Goal: Transaction & Acquisition: Obtain resource

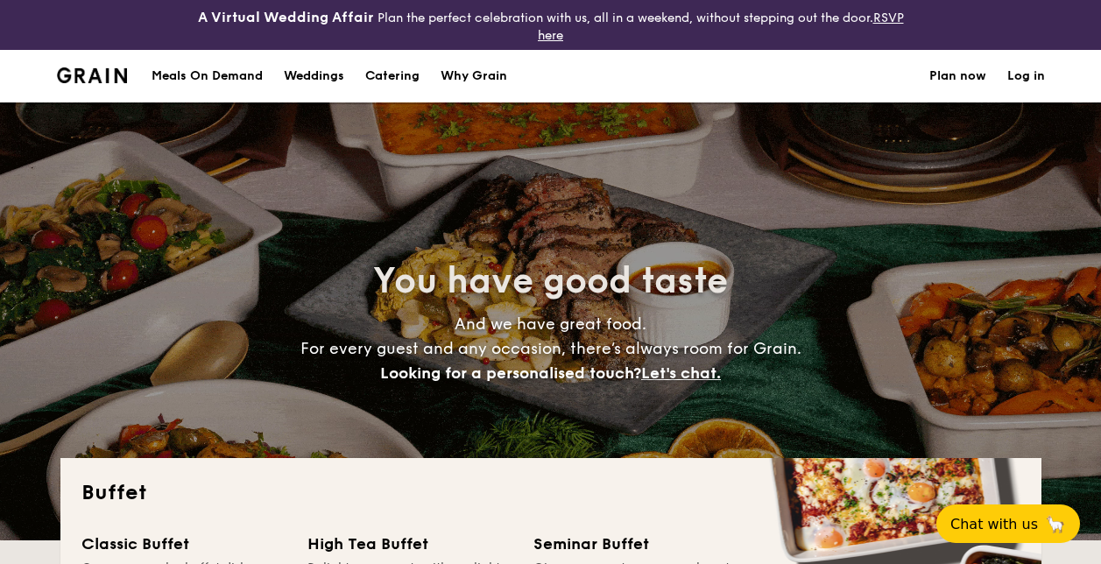
select select
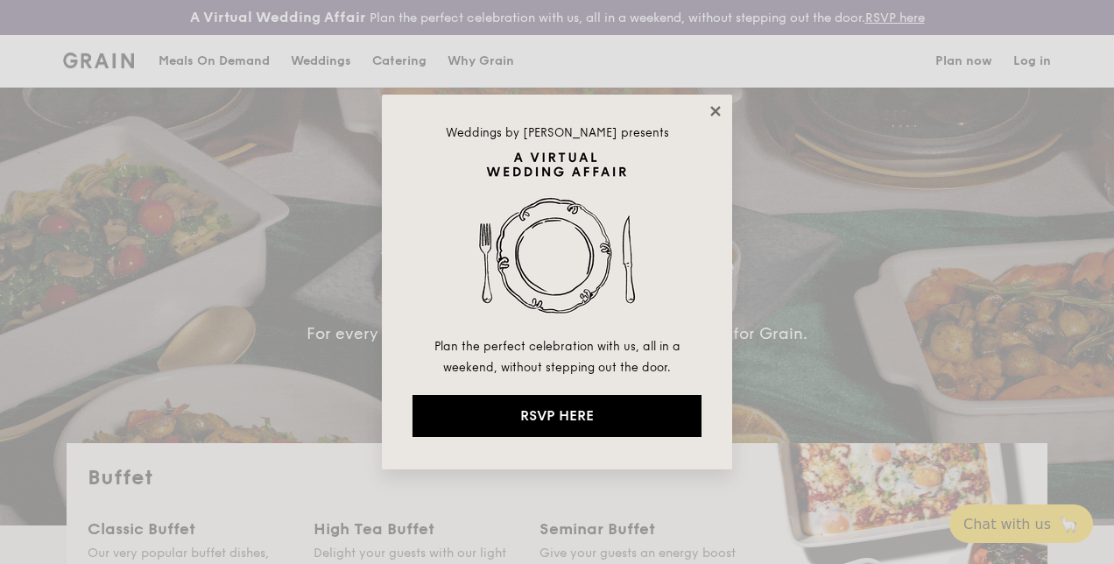
click at [718, 110] on icon at bounding box center [716, 111] width 16 height 16
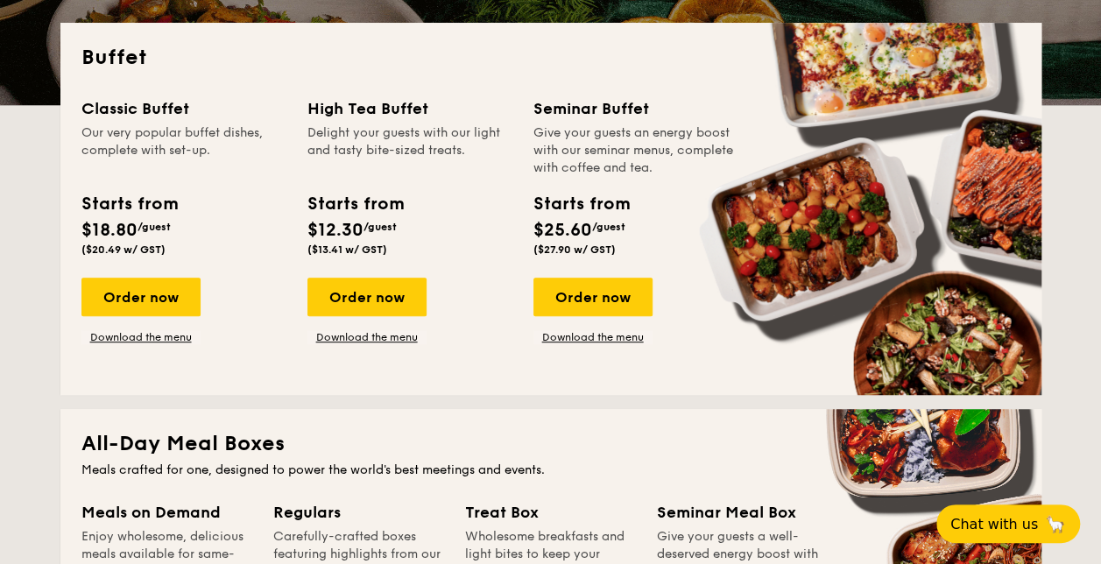
scroll to position [438, 0]
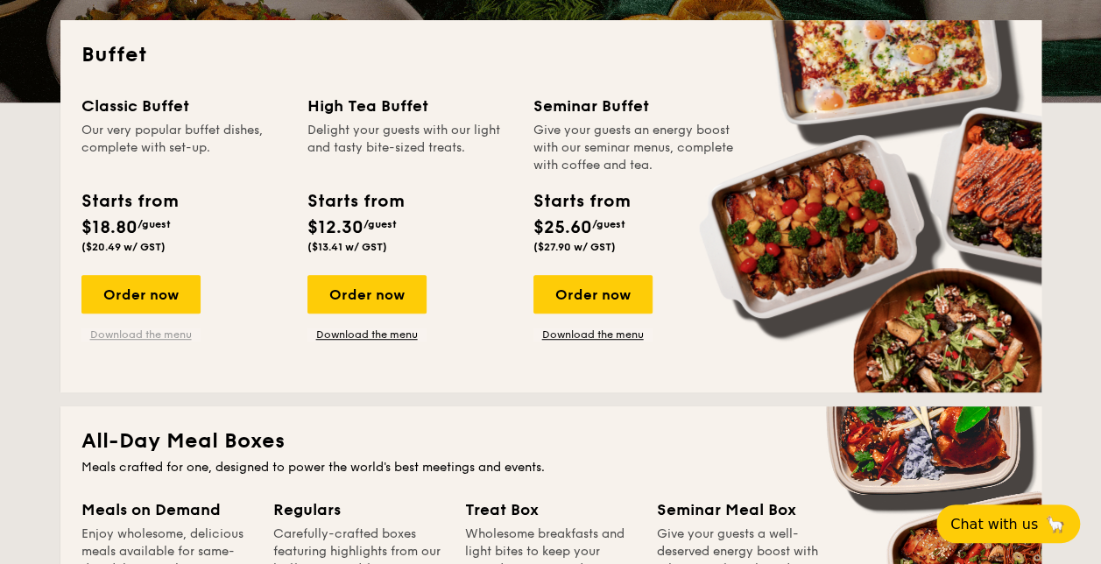
click at [138, 332] on link "Download the menu" at bounding box center [140, 335] width 119 height 14
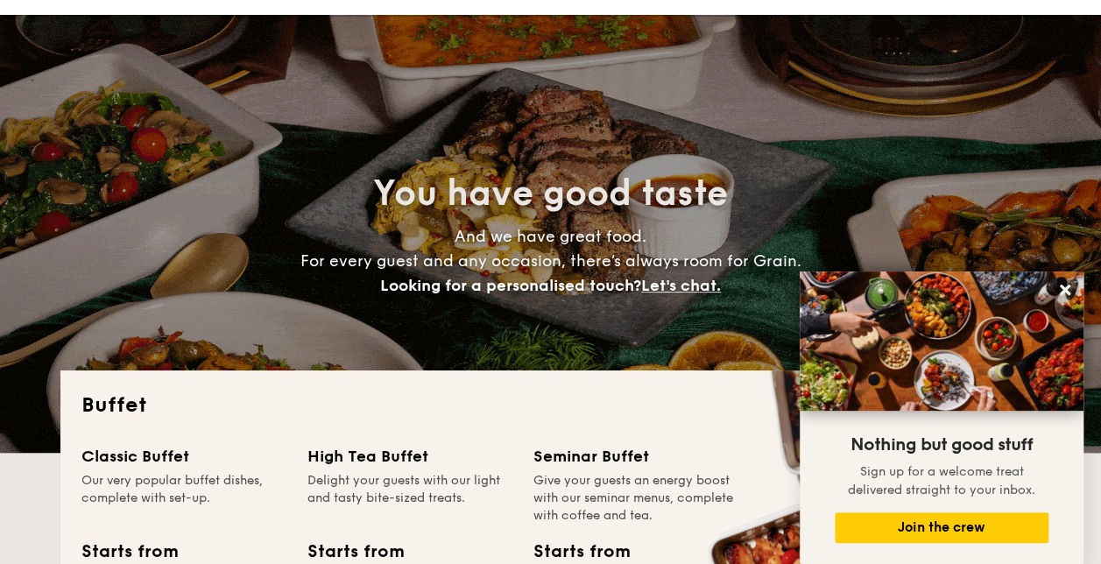
scroll to position [0, 0]
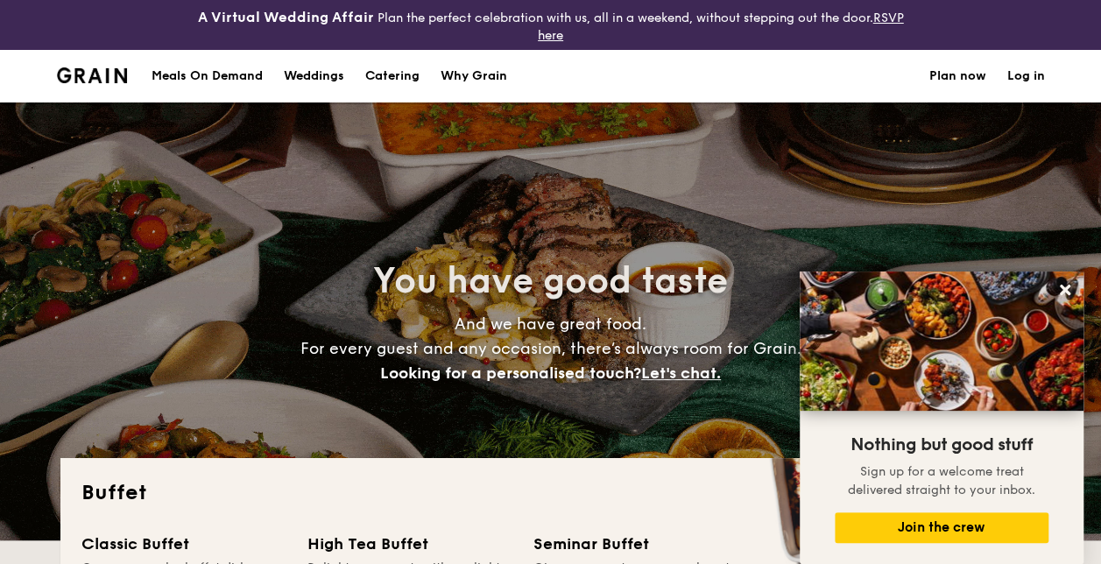
click at [234, 76] on div "Meals On Demand" at bounding box center [207, 76] width 111 height 53
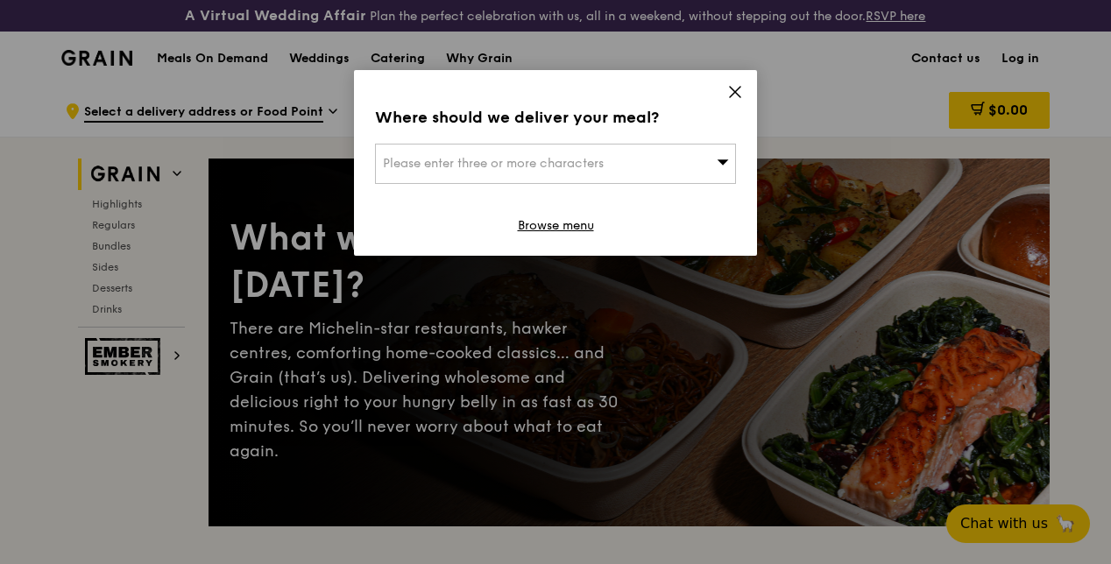
click at [734, 86] on icon at bounding box center [735, 92] width 16 height 16
